Goal: Task Accomplishment & Management: Complete application form

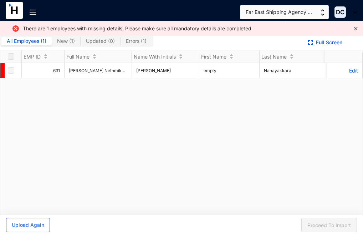
click at [141, 39] on span "Errors ( 1 )" at bounding box center [136, 41] width 21 height 6
click at [121, 43] on input "Errors ( 1 )" at bounding box center [121, 43] width 0 height 0
click at [141, 39] on span "Errors ( 1 )" at bounding box center [136, 41] width 21 height 6
click at [121, 43] on input "Errors ( 1 )" at bounding box center [121, 43] width 0 height 0
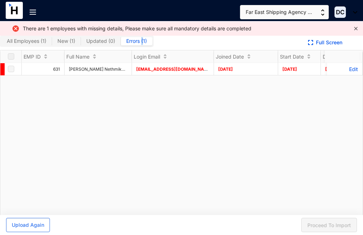
click at [355, 27] on icon "close" at bounding box center [356, 28] width 4 height 4
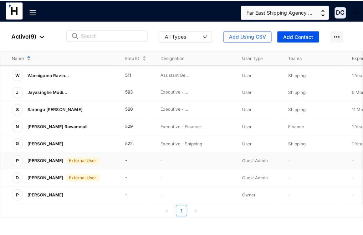
scroll to position [22, 0]
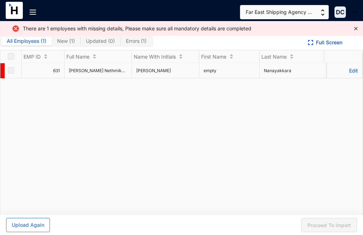
click at [10, 74] on label at bounding box center [11, 70] width 6 height 8
click at [32, 226] on span "Upload Again" at bounding box center [28, 224] width 32 height 7
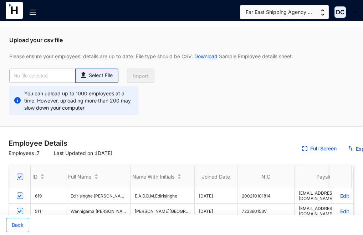
click at [97, 76] on p "Select File" at bounding box center [101, 75] width 24 height 7
click at [0, 0] on input "Select File" at bounding box center [0, 0] width 0 height 0
type input "Employees.csv"
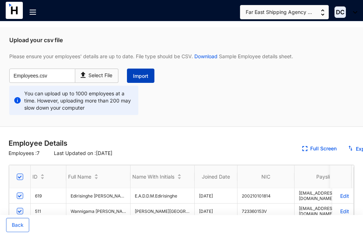
click at [142, 72] on span "Import" at bounding box center [140, 75] width 15 height 7
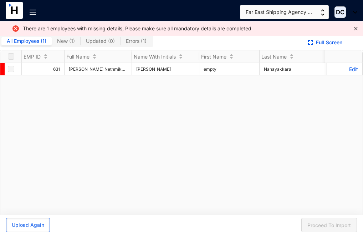
click at [134, 39] on span "Errors ( 1 )" at bounding box center [136, 41] width 21 height 6
click at [121, 43] on input "Errors ( 1 )" at bounding box center [121, 43] width 0 height 0
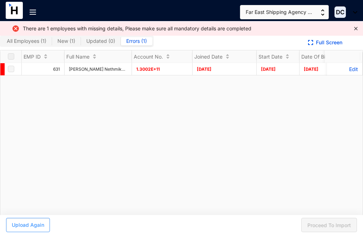
click at [32, 225] on span "Upload Again" at bounding box center [28, 224] width 32 height 7
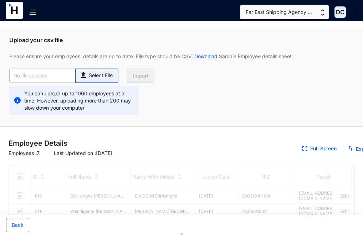
click at [92, 70] on div "Select File" at bounding box center [96, 74] width 35 height 10
click at [0, 0] on input "Select File" at bounding box center [0, 0] width 0 height 0
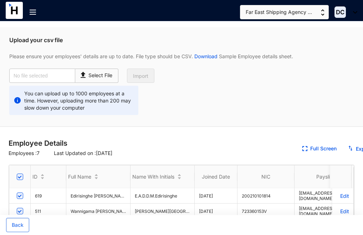
type input "Employees.csv"
click at [139, 76] on span "Import" at bounding box center [140, 75] width 15 height 7
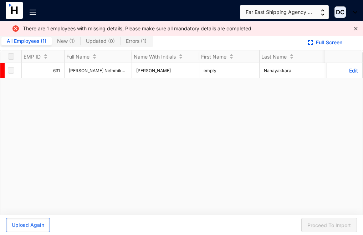
click at [130, 40] on span "Errors ( 1 )" at bounding box center [136, 41] width 21 height 6
click at [121, 43] on input "Errors ( 1 )" at bounding box center [121, 43] width 0 height 0
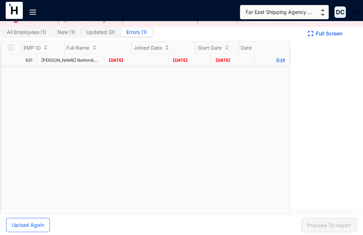
click at [272, 63] on p "Edit" at bounding box center [272, 60] width 27 height 6
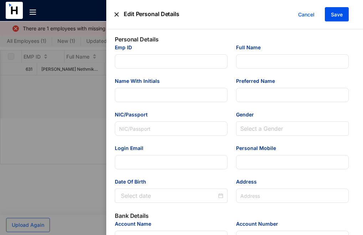
type input "631"
type input "[PERSON_NAME] Nethmika [PERSON_NAME]"
type input "[PERSON_NAME]"
type input "Nethmika"
type input "200350301320"
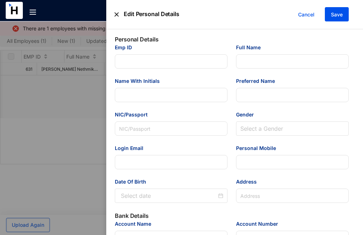
type input "[EMAIL_ADDRESS][DOMAIN_NAME]"
type input "0773733441"
type input "[STREET_ADDRESS]"
type input "[PERSON_NAME][GEOGRAPHIC_DATA]"
type input "130020111997"
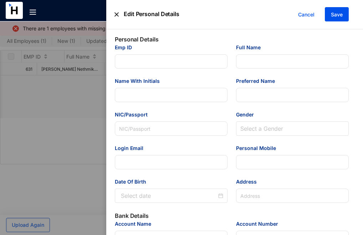
type input "[EMAIL_ADDRESS][DOMAIN_NAME]"
type input "Executive - Shipping"
type input "Weliweriya"
type input "9"
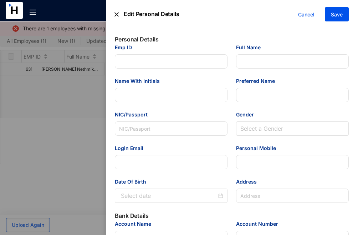
type input "Shipping"
type Salary "56000"
type Allowance "24000"
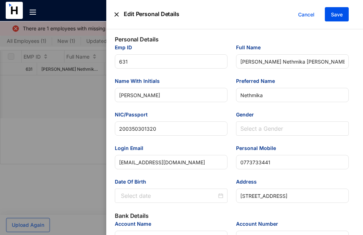
scroll to position [0, 28]
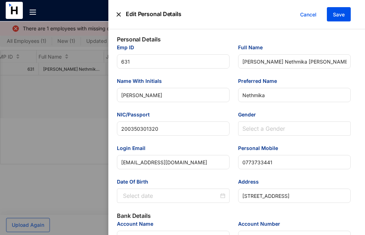
type input "[DATE]"
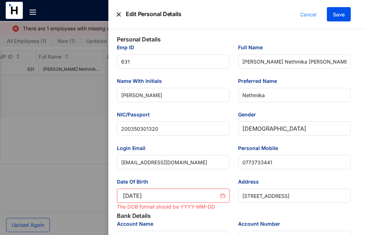
click at [307, 12] on span "Cancel" at bounding box center [308, 15] width 16 height 8
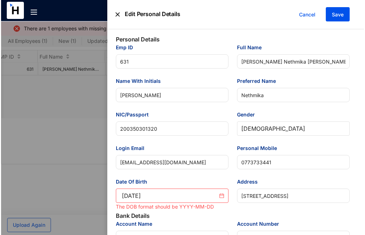
scroll to position [0, 31]
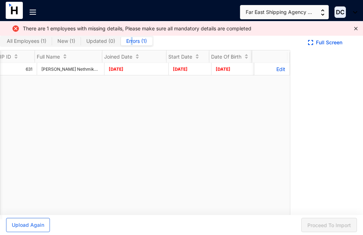
click at [132, 40] on span "Errors ( 1 )" at bounding box center [136, 41] width 21 height 6
drag, startPoint x: 174, startPoint y: 114, endPoint x: 142, endPoint y: 110, distance: 32.0
click at [173, 115] on div "631 [PERSON_NAME] Nethmika [PERSON_NAME] [DATE] [DATE] [DATE] Edit" at bounding box center [145, 141] width 290 height 156
